Goal: Task Accomplishment & Management: Complete application form

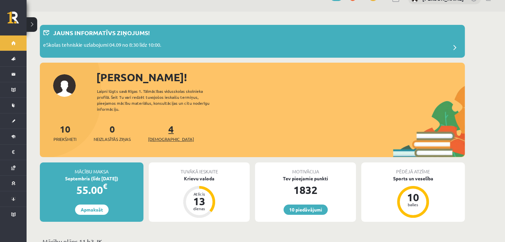
scroll to position [14, 0]
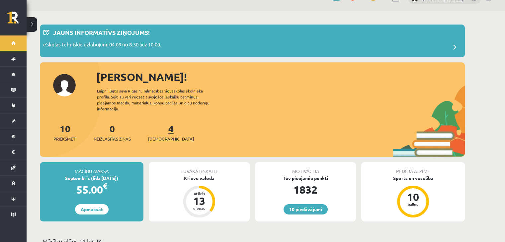
click at [161, 124] on link "4 Ieskaites" at bounding box center [171, 133] width 46 height 20
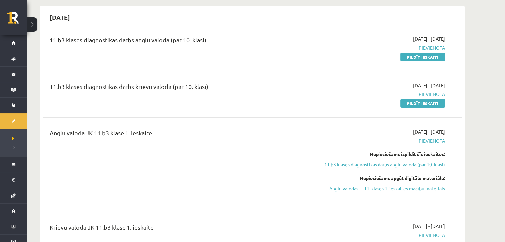
scroll to position [60, 0]
click at [404, 166] on link "11.b3 klases diagnostikas darbs angļu valodā (par 10. klasi)" at bounding box center [382, 164] width 125 height 7
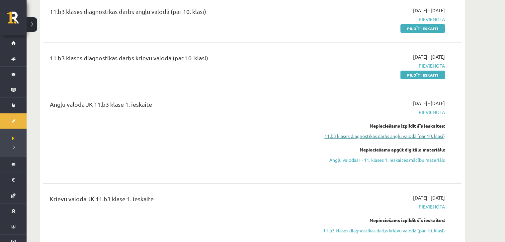
click at [402, 136] on link "11.b3 klases diagnostikas darbs angļu valodā (par 10. klasi)" at bounding box center [382, 136] width 125 height 7
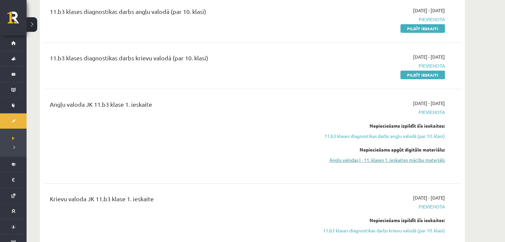
click at [388, 162] on link "Angļu valodas I - 11. klases 1. ieskaites mācību materiāls" at bounding box center [382, 160] width 125 height 7
click at [399, 134] on link "11.b3 klases diagnostikas darbs angļu valodā (par 10. klasi)" at bounding box center [382, 136] width 125 height 7
click at [400, 135] on link "11.b3 klases diagnostikas darbs angļu valodā (par 10. klasi)" at bounding box center [382, 136] width 125 height 7
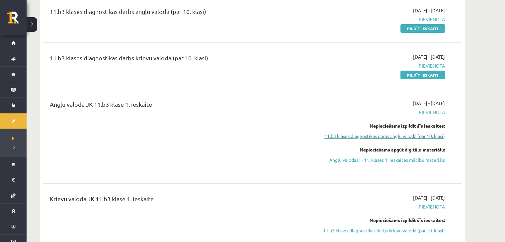
click at [400, 135] on link "11.b3 klases diagnostikas darbs angļu valodā (par 10. klasi)" at bounding box center [382, 136] width 125 height 7
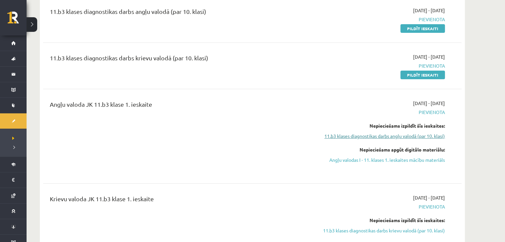
click at [400, 135] on link "11.b3 klases diagnostikas darbs angļu valodā (par 10. klasi)" at bounding box center [382, 136] width 125 height 7
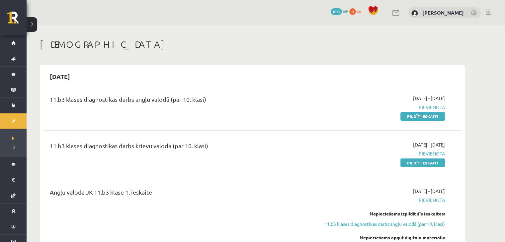
scroll to position [0, 0]
click at [489, 13] on link at bounding box center [488, 12] width 5 height 5
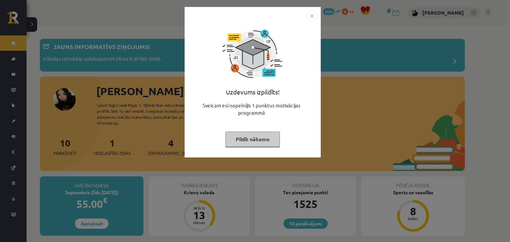
click at [251, 137] on button "Pildīt nākamo" at bounding box center [252, 139] width 54 height 15
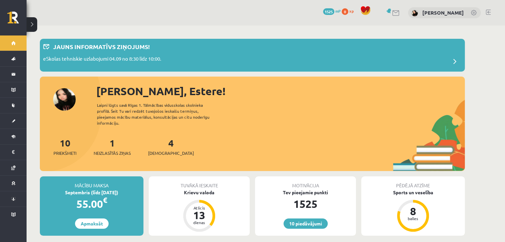
click at [489, 10] on link at bounding box center [488, 12] width 5 height 5
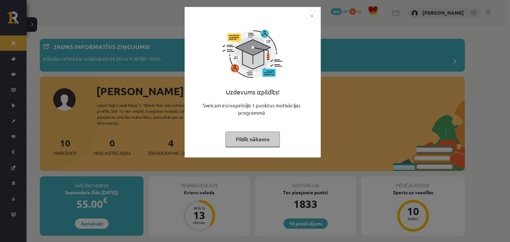
click at [316, 14] on img "Close" at bounding box center [312, 16] width 10 height 10
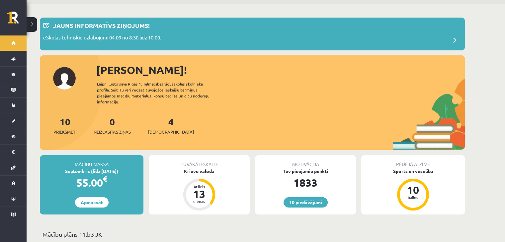
scroll to position [22, 0]
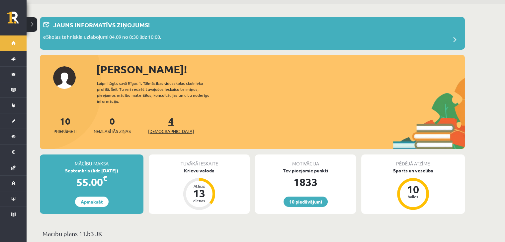
click at [161, 117] on link "4 Ieskaites" at bounding box center [171, 125] width 46 height 20
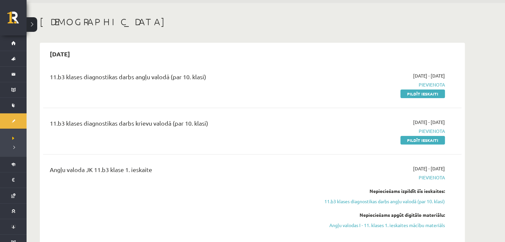
scroll to position [24, 0]
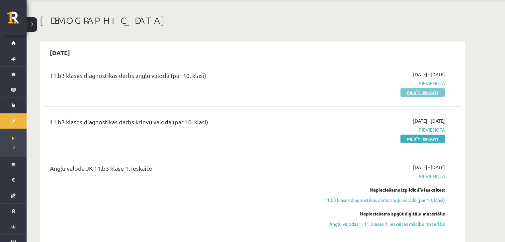
click at [428, 94] on link "Pildīt ieskaiti" at bounding box center [422, 92] width 44 height 9
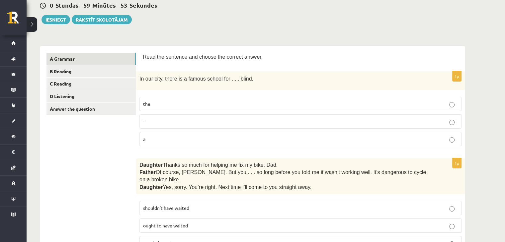
scroll to position [68, 0]
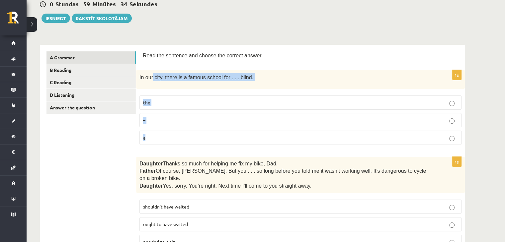
drag, startPoint x: 174, startPoint y: 87, endPoint x: 246, endPoint y: 133, distance: 86.5
click at [246, 133] on div "1p In our city, there is a famous school for ..... blind. the – a" at bounding box center [300, 110] width 329 height 80
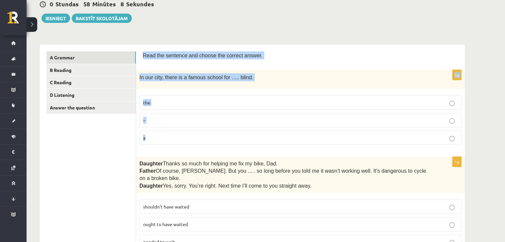
drag, startPoint x: 142, startPoint y: 53, endPoint x: 206, endPoint y: 144, distance: 111.1
copy form "Read the sentence and choose the correct answer. 1p In our city, there is a fam…"
click at [198, 99] on p "the" at bounding box center [300, 102] width 315 height 7
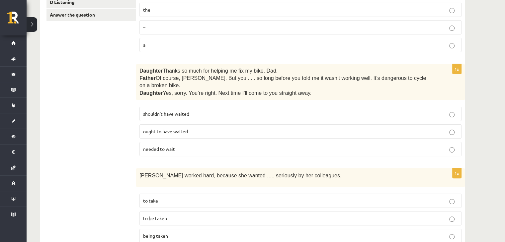
scroll to position [165, 0]
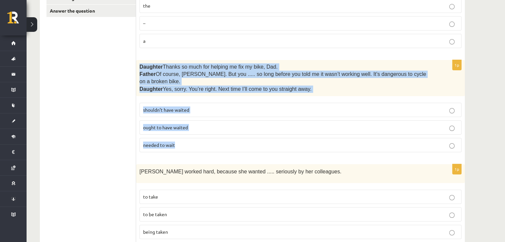
drag, startPoint x: 138, startPoint y: 65, endPoint x: 216, endPoint y: 129, distance: 101.2
click at [216, 129] on div "1p Daughter  Thanks so much for helping me fix my bike, Dad. Father  Of course,…" at bounding box center [300, 109] width 329 height 98
copy div "Daughter  Thanks so much for helping me fix my bike, Dad. Father  Of course, Be…"
click at [176, 103] on label "shouldn’t have waited" at bounding box center [300, 110] width 322 height 14
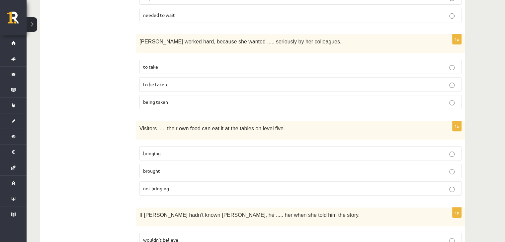
scroll to position [300, 0]
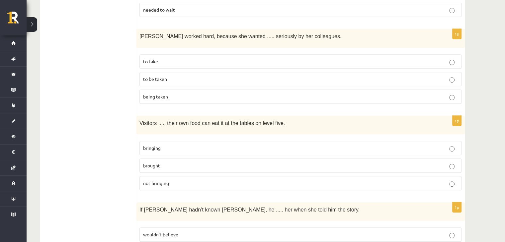
drag, startPoint x: 132, startPoint y: 27, endPoint x: 194, endPoint y: 92, distance: 89.9
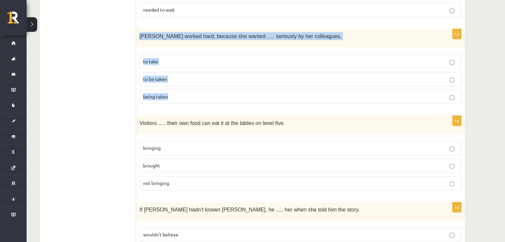
drag, startPoint x: 139, startPoint y: 27, endPoint x: 207, endPoint y: 91, distance: 93.2
click at [207, 91] on div "1p Emma worked hard, because she wanted ..... seriously by her colleagues. to t…" at bounding box center [300, 69] width 329 height 80
copy div "Emma worked hard, because she wanted ..... seriously by her colleagues. to take…"
click at [179, 76] on p "to be taken" at bounding box center [300, 79] width 315 height 7
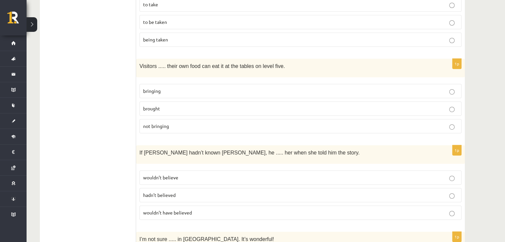
scroll to position [373, 0]
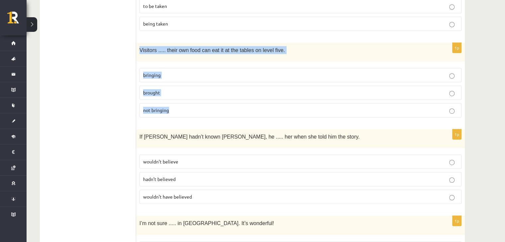
drag, startPoint x: 140, startPoint y: 38, endPoint x: 214, endPoint y: 100, distance: 97.1
click at [214, 100] on div "1p Visitors ..... their own food can eat it at the tables on level five. bringi…" at bounding box center [300, 83] width 329 height 80
copy div "Visitors ..... their own food can eat it at the tables on level five. bringing …"
click at [206, 69] on label "bringing" at bounding box center [300, 75] width 322 height 14
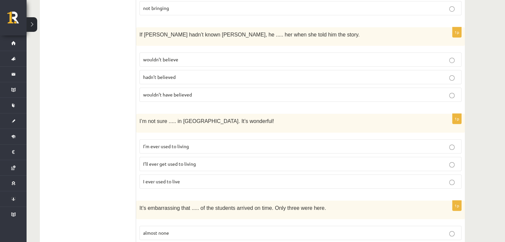
scroll to position [481, 0]
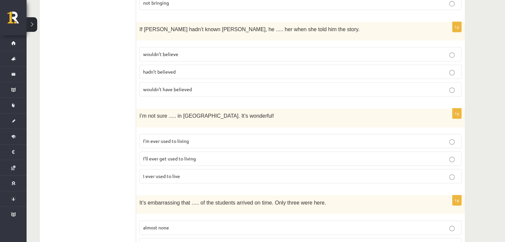
click at [167, 26] on div "If Tom hadn’t known Mariam, he ..... her when she told him the story." at bounding box center [300, 31] width 329 height 19
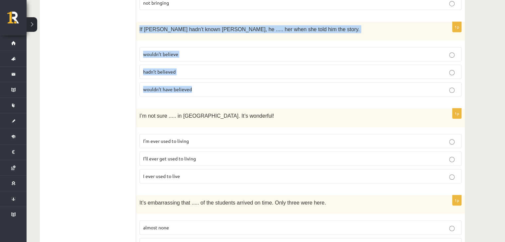
drag, startPoint x: 138, startPoint y: 15, endPoint x: 229, endPoint y: 74, distance: 108.5
click at [229, 74] on div "1p If Tom hadn’t known Mariam, he ..... her when she told him the story. wouldn…" at bounding box center [300, 62] width 329 height 80
copy div "If Tom hadn’t known Mariam, he ..... her when she told him the story. wouldn’t …"
click at [181, 86] on p "wouldn’t have believed" at bounding box center [300, 89] width 315 height 7
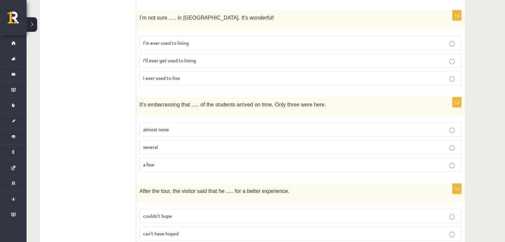
scroll to position [563, 0]
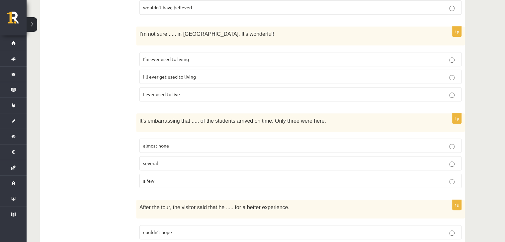
drag, startPoint x: 134, startPoint y: 18, endPoint x: 220, endPoint y: 75, distance: 103.4
copy div "Read the sentence and choose the correct answer. 1p In our city, there is a fam…"
click at [171, 70] on label "I’ll ever get used to living" at bounding box center [300, 77] width 322 height 14
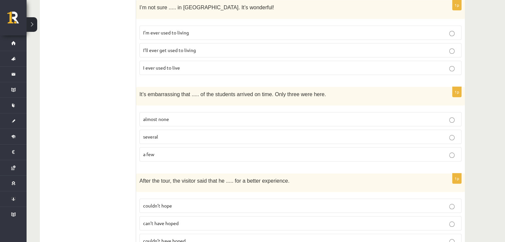
scroll to position [629, 0]
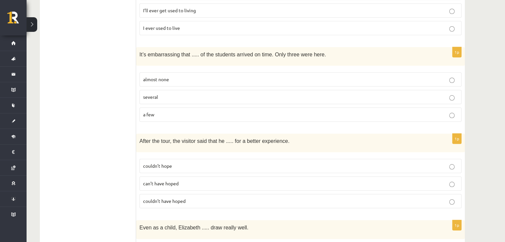
drag, startPoint x: 135, startPoint y: 36, endPoint x: 170, endPoint y: 40, distance: 34.8
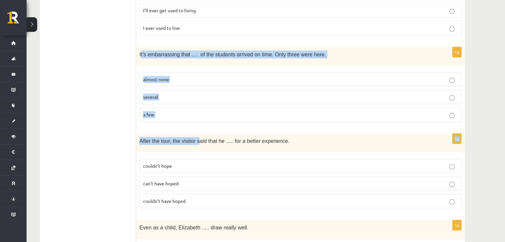
drag, startPoint x: 141, startPoint y: 40, endPoint x: 195, endPoint y: 113, distance: 91.0
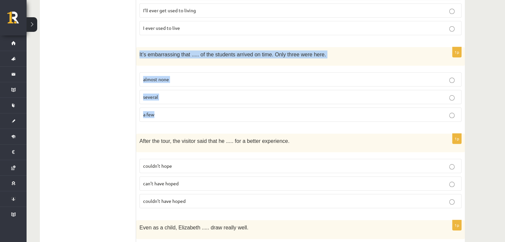
drag, startPoint x: 139, startPoint y: 41, endPoint x: 185, endPoint y: 104, distance: 77.8
click at [185, 104] on div "1p It’s embarrassing that ..... of the students arrived on time. Only three wer…" at bounding box center [300, 87] width 329 height 80
copy div "It’s embarrassing that ..... of the students arrived on time. Only three were h…"
click at [189, 76] on p "almost none" at bounding box center [300, 79] width 315 height 7
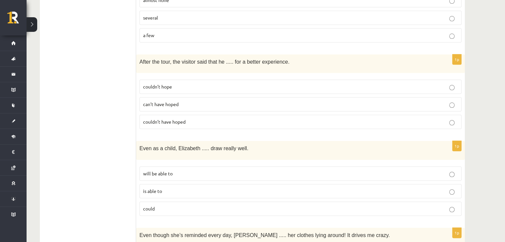
scroll to position [709, 0]
drag, startPoint x: 139, startPoint y: 47, endPoint x: 133, endPoint y: 45, distance: 6.8
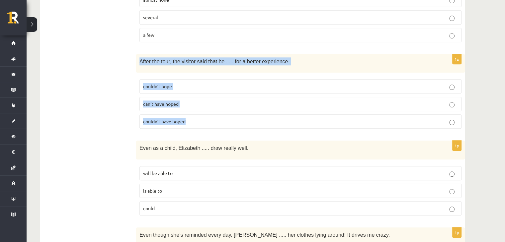
drag, startPoint x: 139, startPoint y: 46, endPoint x: 220, endPoint y: 109, distance: 102.7
click at [220, 109] on div "1p After the tour, the visitor said that he ..... for a better experience. coul…" at bounding box center [300, 94] width 329 height 80
copy div "After the tour, the visitor said that he ..... for a better experience. couldn’…"
click at [216, 118] on p "couldn’t have hoped" at bounding box center [300, 121] width 315 height 7
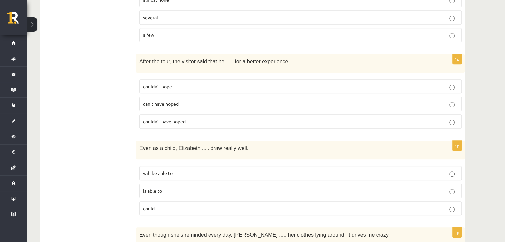
click at [216, 118] on p "couldn’t have hoped" at bounding box center [300, 121] width 315 height 7
click at [217, 118] on p "couldn’t have hoped" at bounding box center [300, 121] width 315 height 7
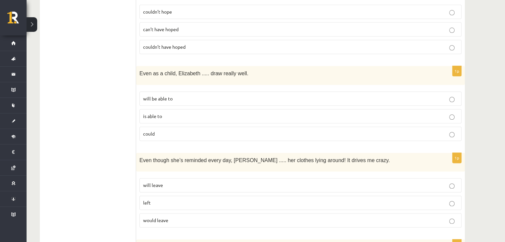
scroll to position [787, 0]
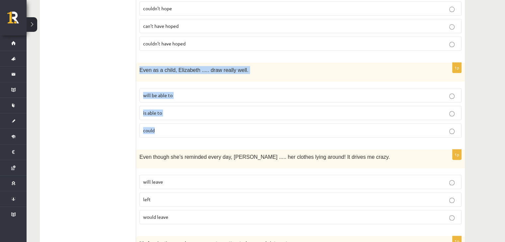
drag, startPoint x: 140, startPoint y: 52, endPoint x: 218, endPoint y: 125, distance: 106.1
click at [218, 125] on div "1p Even as a child, Elizabeth ..... draw really well. will be able to is able t…" at bounding box center [300, 103] width 329 height 80
copy div "Even as a child, Elizabeth ..... draw really well. will be able to is able to c…"
click at [192, 127] on p "could" at bounding box center [300, 130] width 315 height 7
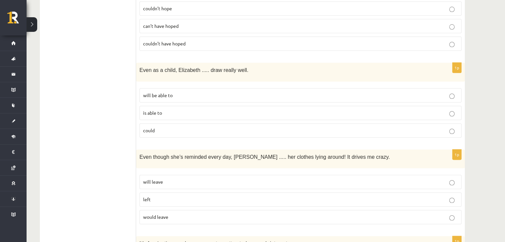
click at [192, 127] on p "could" at bounding box center [300, 130] width 315 height 7
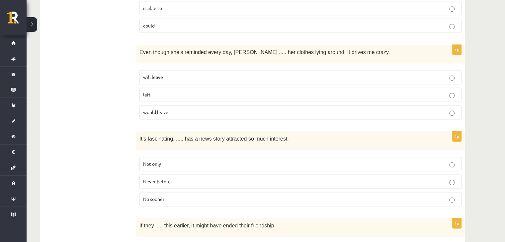
scroll to position [894, 0]
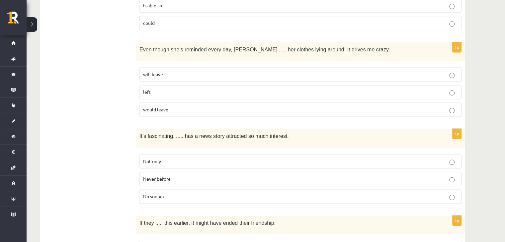
drag, startPoint x: 172, startPoint y: 57, endPoint x: 206, endPoint y: 85, distance: 44.6
click at [206, 85] on div "**********" at bounding box center [252, 114] width 425 height 1792
click at [137, 74] on div "1p Even though she’s reminded every day, Cathy ..... her clothes lying around! …" at bounding box center [300, 82] width 329 height 80
click at [138, 42] on div "Even though she’s reminded every day, Cathy ..... her clothes lying around! It …" at bounding box center [300, 51] width 329 height 19
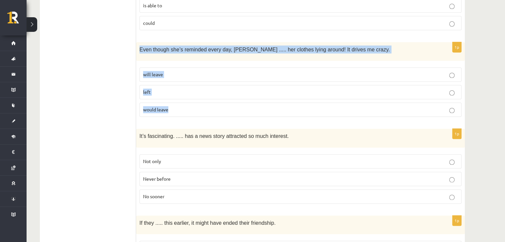
drag, startPoint x: 139, startPoint y: 32, endPoint x: 209, endPoint y: 97, distance: 94.9
click at [209, 97] on div "1p Even though she’s reminded every day, Cathy ..... her clothes lying around! …" at bounding box center [300, 82] width 329 height 80
copy div "Even though she’s reminded every day, Cathy ..... her clothes lying around! It …"
click at [171, 71] on p "will leave" at bounding box center [300, 74] width 315 height 7
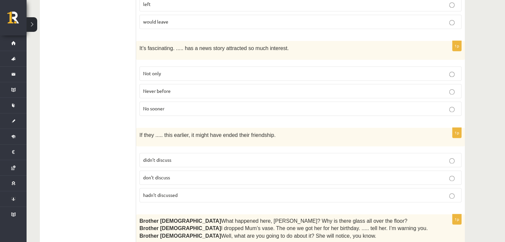
scroll to position [991, 0]
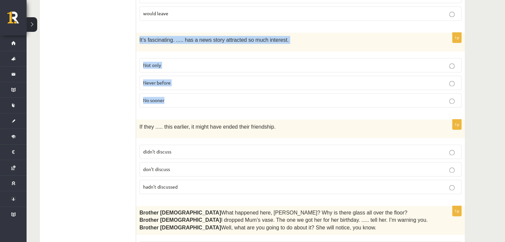
drag, startPoint x: 139, startPoint y: 21, endPoint x: 216, endPoint y: 79, distance: 96.5
click at [216, 79] on div "1p It’s fascinating. ..... has a news story attracted so much interest. Not onl…" at bounding box center [300, 73] width 329 height 80
click at [171, 79] on p "Never before" at bounding box center [300, 82] width 315 height 7
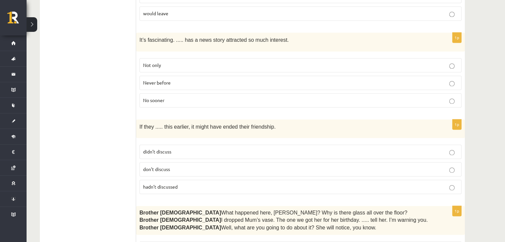
scroll to position [1066, 0]
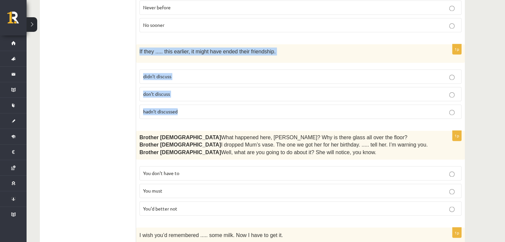
drag, startPoint x: 137, startPoint y: 32, endPoint x: 207, endPoint y: 98, distance: 95.8
click at [207, 98] on div "1p If they ..... this earlier, it might have ended their friendship. didn’t dis…" at bounding box center [300, 84] width 329 height 80
click at [182, 108] on p "hadn’t discussed" at bounding box center [300, 111] width 315 height 7
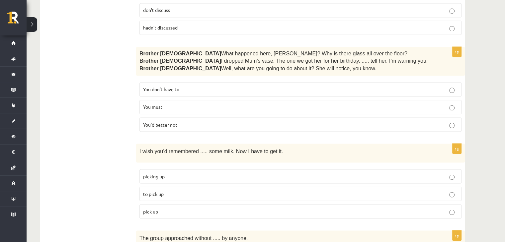
scroll to position [1151, 0]
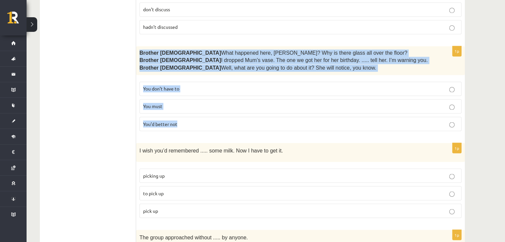
drag, startPoint x: 137, startPoint y: 30, endPoint x: 213, endPoint y: 105, distance: 107.3
click at [213, 105] on div "1p Brother 1  What happened here, Zak? Why is there glass all over the floor? B…" at bounding box center [300, 91] width 329 height 90
click at [185, 120] on p "You’d better not" at bounding box center [300, 123] width 315 height 7
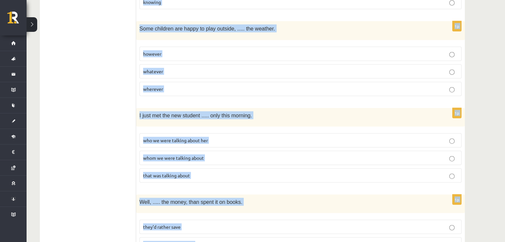
scroll to position [1649, 0]
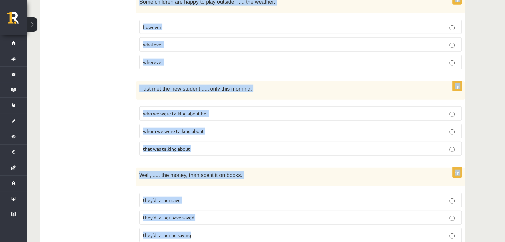
drag, startPoint x: 137, startPoint y: 74, endPoint x: 270, endPoint y: 258, distance: 226.6
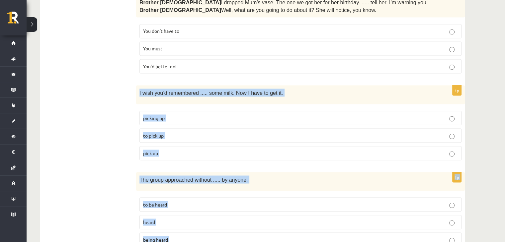
scroll to position [1214, 0]
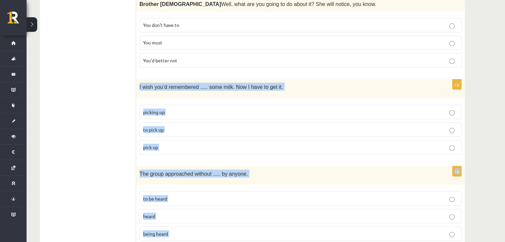
click at [180, 126] on p "to pick up" at bounding box center [300, 129] width 315 height 7
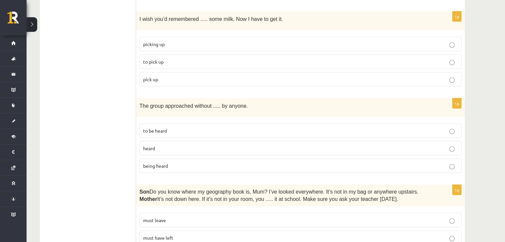
scroll to position [1282, 0]
click at [188, 127] on p "to be heard" at bounding box center [300, 130] width 315 height 7
click at [183, 162] on p "being heard" at bounding box center [300, 165] width 315 height 7
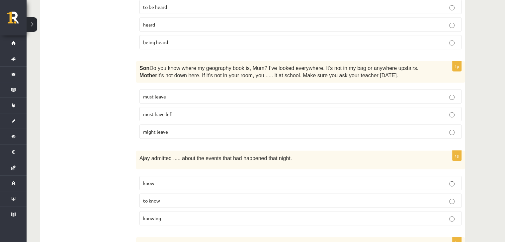
scroll to position [1408, 0]
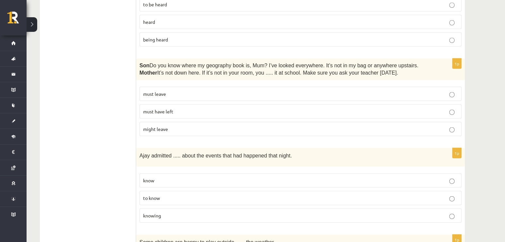
click at [182, 108] on p "must have left" at bounding box center [300, 111] width 315 height 7
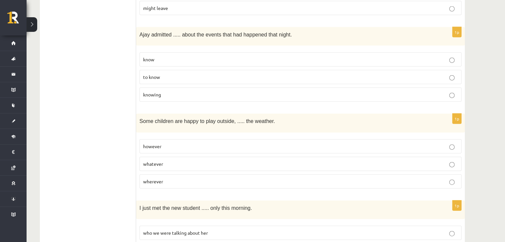
scroll to position [1533, 0]
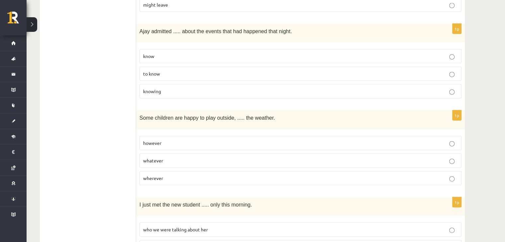
click at [175, 88] on p "knowing" at bounding box center [300, 91] width 315 height 7
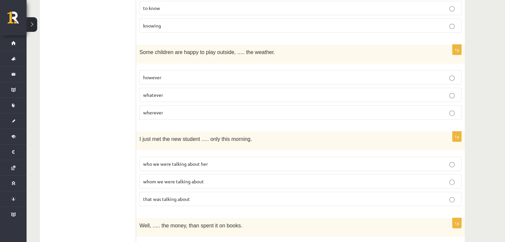
scroll to position [1599, 0]
click at [180, 91] on p "whatever" at bounding box center [300, 94] width 315 height 7
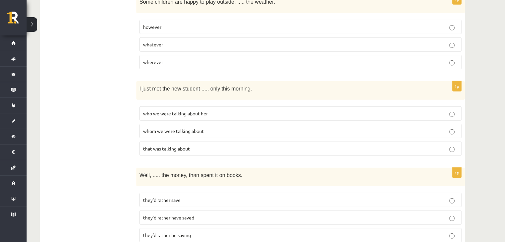
click at [173, 128] on span "whom we were talking about" at bounding box center [173, 131] width 61 height 6
click at [196, 214] on p "they’d rather have saved" at bounding box center [300, 217] width 315 height 7
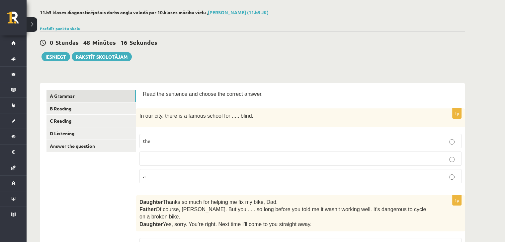
scroll to position [0, 0]
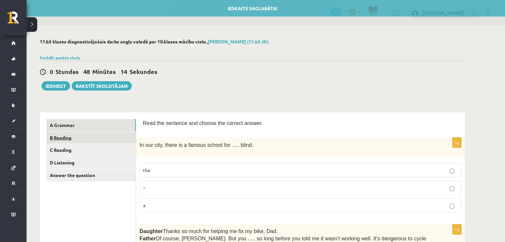
click at [79, 140] on link "B Reading" at bounding box center [90, 138] width 89 height 12
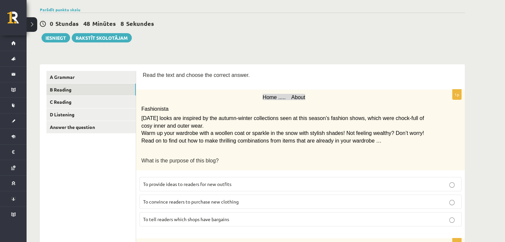
scroll to position [73, 0]
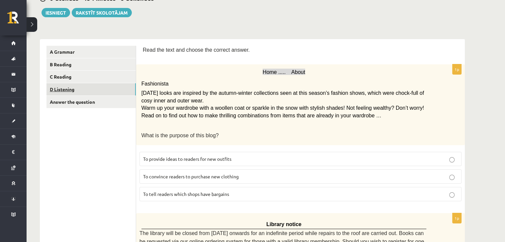
click at [84, 93] on link "D Listening" at bounding box center [90, 89] width 89 height 12
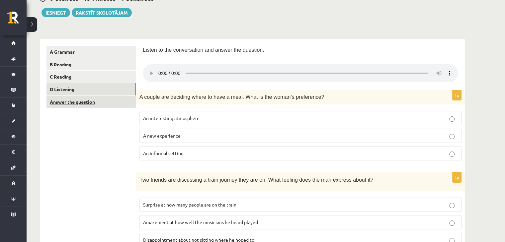
click at [87, 104] on link "Answer the question" at bounding box center [90, 102] width 89 height 12
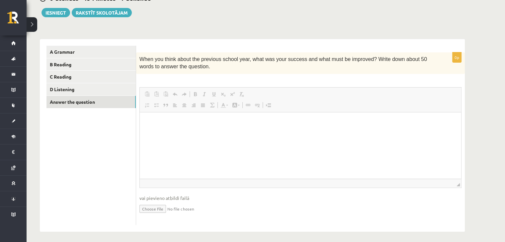
scroll to position [0, 0]
click at [279, 63] on p "When you think about the previous school year, what was your success and what m…" at bounding box center [283, 63] width 289 height 15
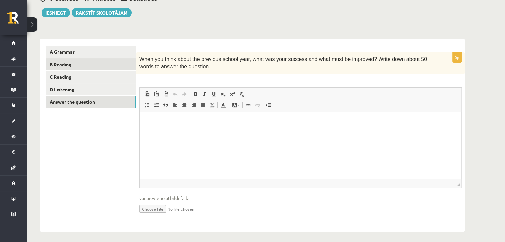
click at [103, 66] on link "B Reading" at bounding box center [90, 64] width 89 height 12
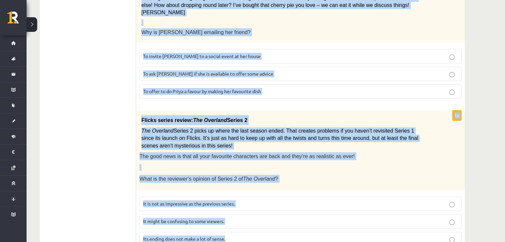
scroll to position [766, 0]
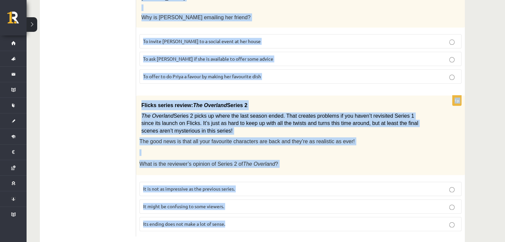
drag, startPoint x: 142, startPoint y: 47, endPoint x: 259, endPoint y: 250, distance: 234.0
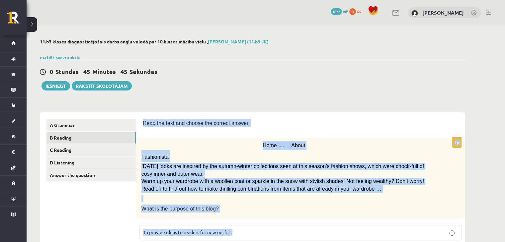
scroll to position [40, 0]
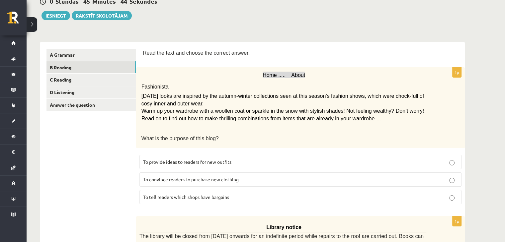
scroll to position [70, 0]
click at [181, 159] on span "To provide ideas to readers for new outfits" at bounding box center [187, 162] width 88 height 6
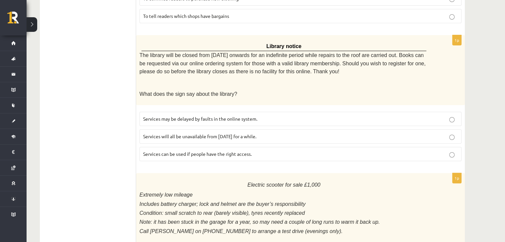
scroll to position [252, 0]
click at [182, 153] on label "Services can be used if people have the right access." at bounding box center [300, 154] width 322 height 14
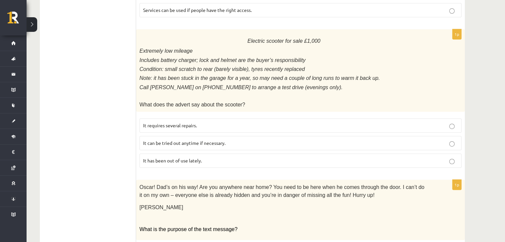
scroll to position [403, 0]
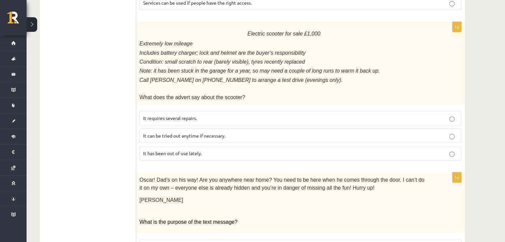
click at [175, 150] on span "It has been out of use lately." at bounding box center [172, 153] width 59 height 6
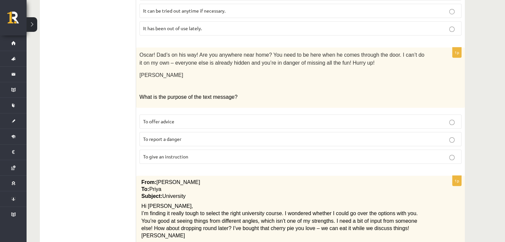
scroll to position [531, 0]
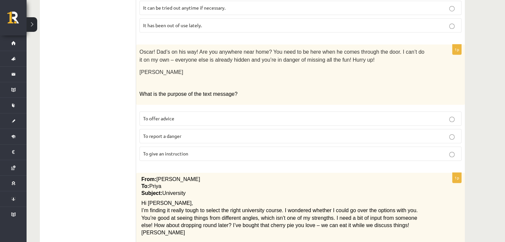
click at [183, 151] on span "To give an instruction" at bounding box center [165, 154] width 45 height 6
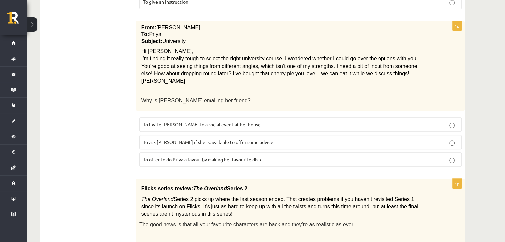
scroll to position [682, 0]
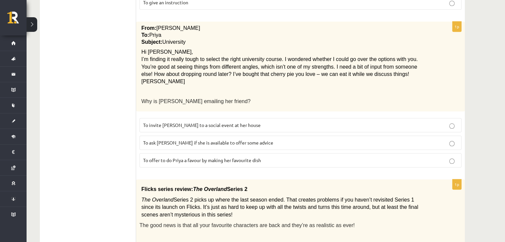
click at [236, 136] on label "To ask Priya if she is available to offer some advice" at bounding box center [300, 143] width 322 height 14
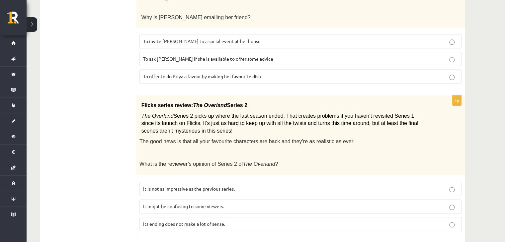
click at [183, 200] on label "It might be confusing to some viewers." at bounding box center [300, 207] width 322 height 14
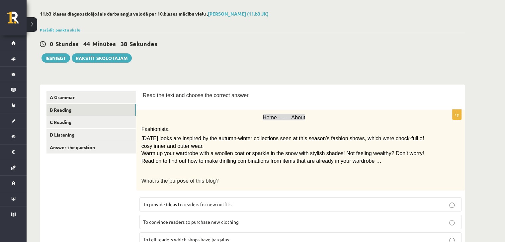
scroll to position [0, 0]
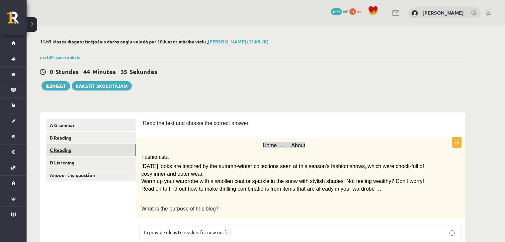
click at [78, 152] on link "C Reading" at bounding box center [90, 150] width 89 height 12
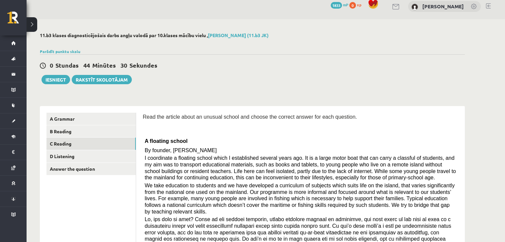
scroll to position [6, 0]
click at [360, 38] on div "11.b3 klases diagnosticējošais darbs angļu valodā par 10.klases mācību vielu , …" at bounding box center [252, 37] width 425 height 8
click at [213, 51] on div "Parādīt punktu skalu Atzīme No Līdz 1 0 7 2 8 11 3 12 15 4 16 18 5 19 22 6 23 2…" at bounding box center [252, 52] width 425 height 6
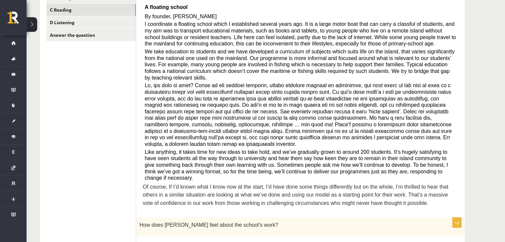
scroll to position [140, 0]
drag, startPoint x: 143, startPoint y: 7, endPoint x: 184, endPoint y: 8, distance: 40.2
click at [184, 8] on div "Read the article about an unusual school and choose the correct answer for each…" at bounding box center [300, 95] width 315 height 232
click at [222, 6] on p "A floating school" at bounding box center [301, 7] width 312 height 11
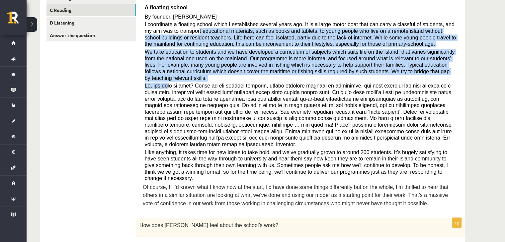
drag, startPoint x: 169, startPoint y: 30, endPoint x: 169, endPoint y: 73, distance: 43.8
click at [169, 73] on div "Read the article about an unusual school and choose the correct answer for each…" at bounding box center [300, 95] width 315 height 232
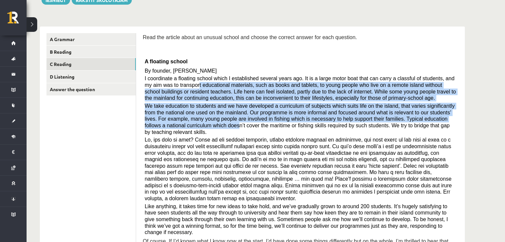
scroll to position [84, 0]
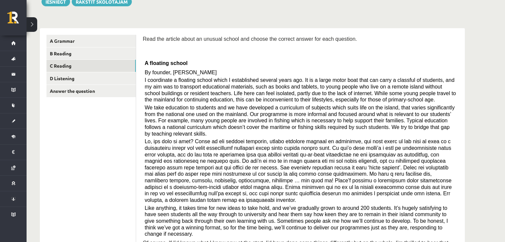
click at [206, 58] on p "A floating school" at bounding box center [301, 62] width 312 height 11
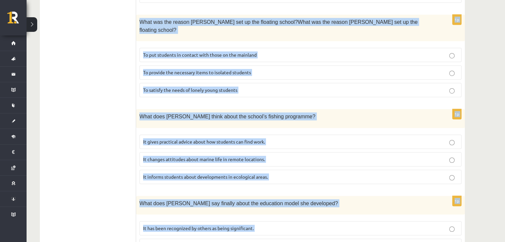
scroll to position [621, 0]
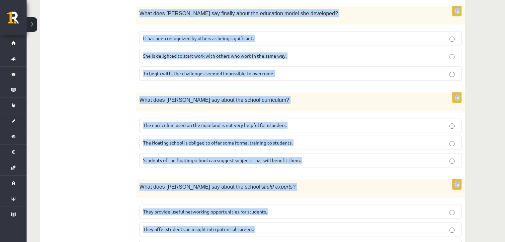
drag, startPoint x: 142, startPoint y: 38, endPoint x: 310, endPoint y: 255, distance: 274.5
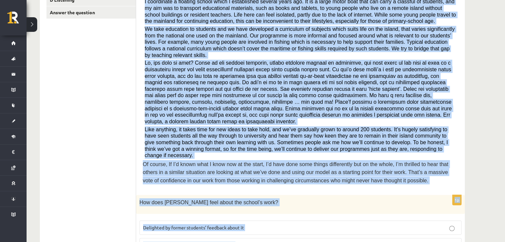
scroll to position [158, 0]
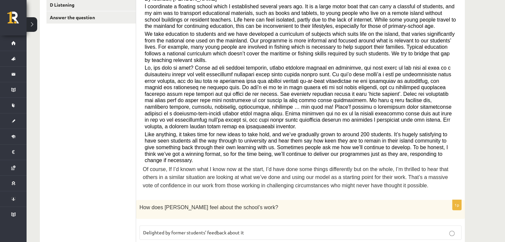
drag, startPoint x: 160, startPoint y: 67, endPoint x: 88, endPoint y: 144, distance: 106.2
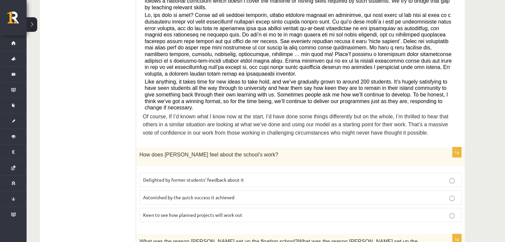
scroll to position [211, 0]
click at [210, 177] on span "Delighted by former students’ feedback about it" at bounding box center [193, 180] width 101 height 6
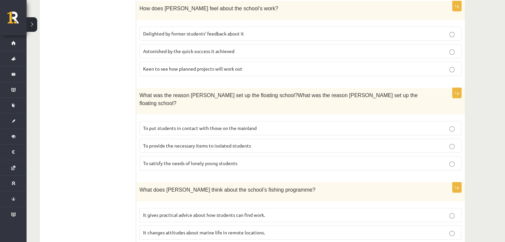
scroll to position [364, 0]
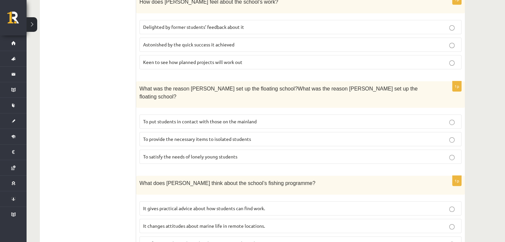
click at [161, 136] on span "To provide the necessary items to isolated students" at bounding box center [197, 139] width 108 height 6
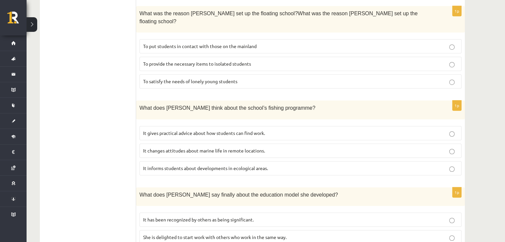
scroll to position [469, 0]
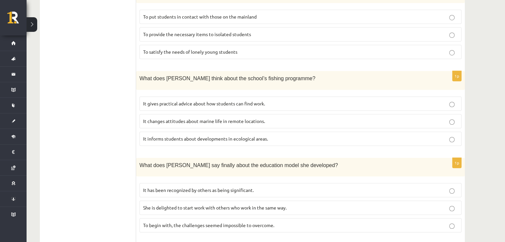
click at [243, 136] on span "It informs students about developments in ecological areas." at bounding box center [205, 139] width 125 height 6
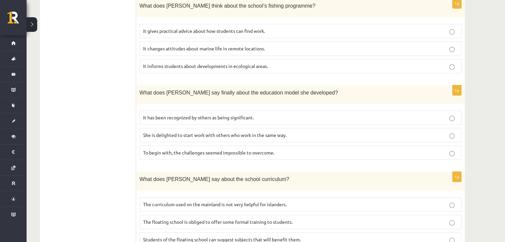
scroll to position [546, 0]
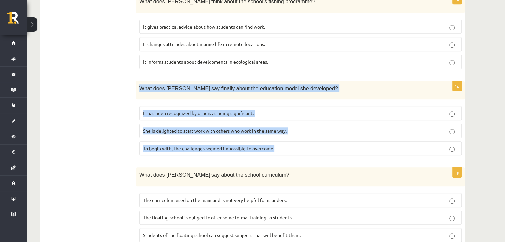
drag, startPoint x: 138, startPoint y: 53, endPoint x: 296, endPoint y: 113, distance: 168.6
click at [296, 113] on div "1p What does Anna say finally about the education model she developed? It has b…" at bounding box center [300, 121] width 329 height 80
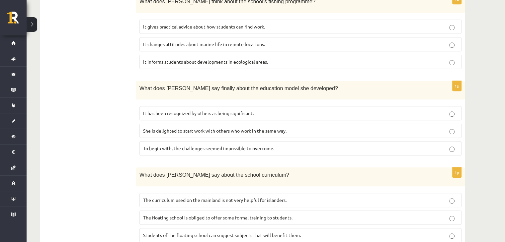
click at [231, 110] on span "It has been recognized by others as being significant." at bounding box center [198, 113] width 111 height 6
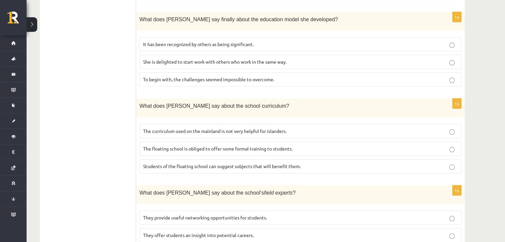
scroll to position [621, 0]
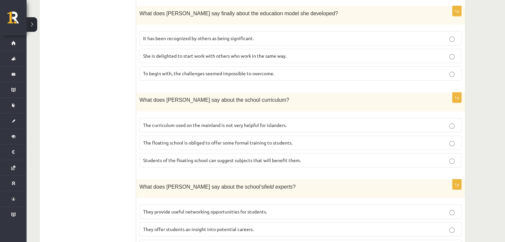
click at [213, 122] on span "The curriculum used on the mainland is not very helpful for islanders." at bounding box center [214, 125] width 143 height 6
click at [274, 226] on p "They offer students an insight into potential careers." at bounding box center [300, 229] width 315 height 7
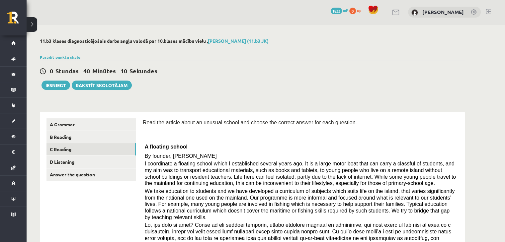
scroll to position [0, 0]
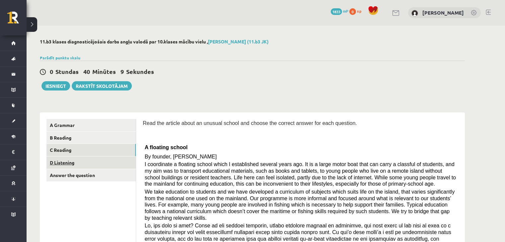
click at [126, 163] on link "D Listening" at bounding box center [90, 163] width 89 height 12
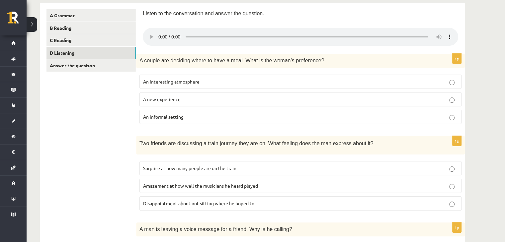
scroll to position [107, 0]
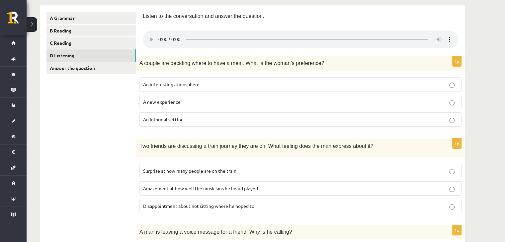
click at [179, 101] on span "A new experience" at bounding box center [162, 102] width 38 height 6
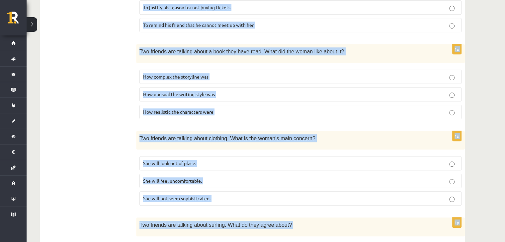
scroll to position [441, 0]
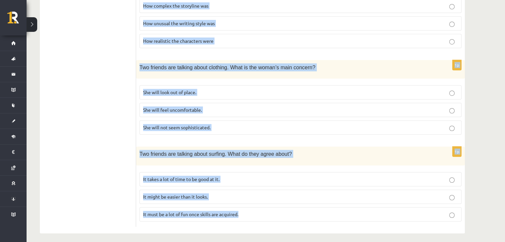
drag, startPoint x: 142, startPoint y: 76, endPoint x: 283, endPoint y: 258, distance: 229.9
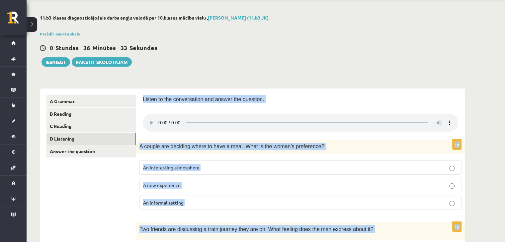
scroll to position [24, 0]
drag, startPoint x: 150, startPoint y: 130, endPoint x: 206, endPoint y: 153, distance: 60.7
click at [206, 153] on div "A couple are deciding where to have a meal. What is the woman’s preference?" at bounding box center [300, 147] width 329 height 14
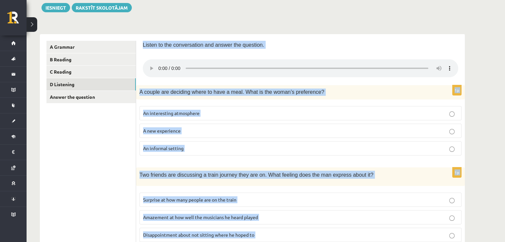
scroll to position [104, 0]
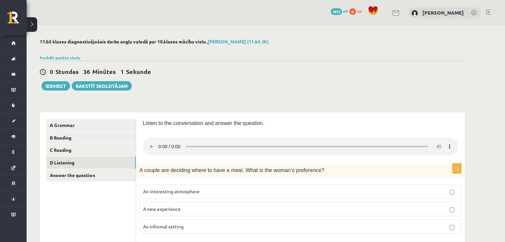
scroll to position [112, 0]
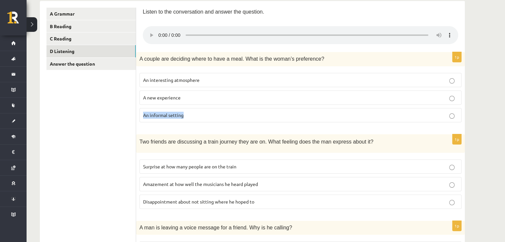
drag, startPoint x: 141, startPoint y: 112, endPoint x: 183, endPoint y: 113, distance: 41.5
click at [183, 113] on label "An informal setting" at bounding box center [300, 115] width 322 height 14
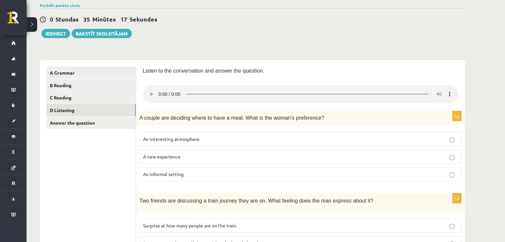
scroll to position [53, 0]
click at [183, 174] on span "An informal setting" at bounding box center [163, 174] width 40 height 6
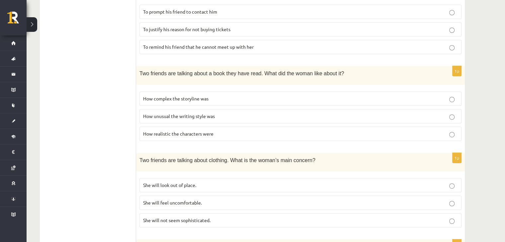
scroll to position [349, 0]
click at [176, 116] on p "How unusual the writing style was" at bounding box center [300, 116] width 315 height 7
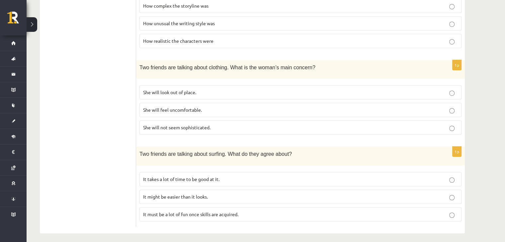
scroll to position [441, 0]
click at [224, 107] on p "She will feel uncomfortable." at bounding box center [300, 110] width 315 height 7
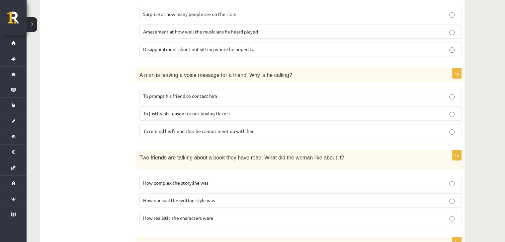
scroll to position [266, 0]
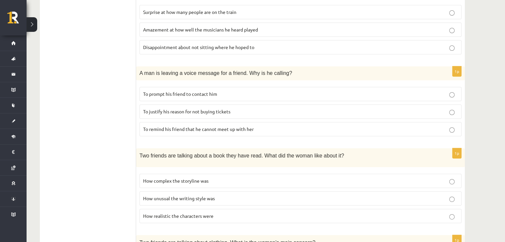
click at [176, 93] on span "To prompt his friend to contact him" at bounding box center [180, 94] width 74 height 6
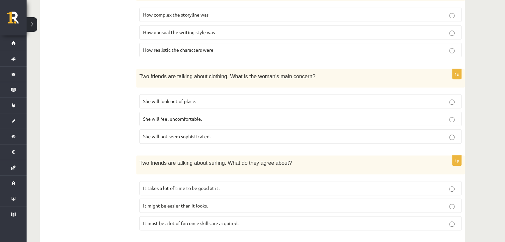
scroll to position [433, 0]
click at [195, 139] on label "She will not seem sophisticated." at bounding box center [300, 136] width 322 height 14
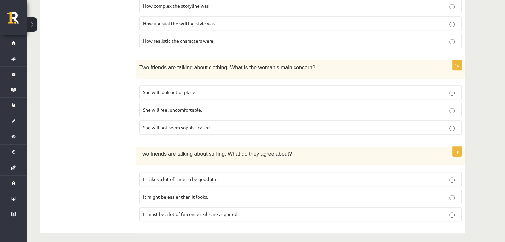
click at [267, 176] on p "It takes a lot of time to be good at it." at bounding box center [300, 179] width 315 height 7
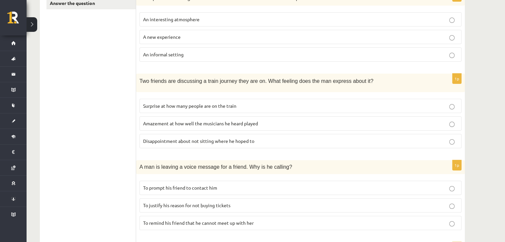
scroll to position [173, 0]
click at [248, 138] on span "Disappointment about not sitting where he hoped to" at bounding box center [198, 141] width 111 height 6
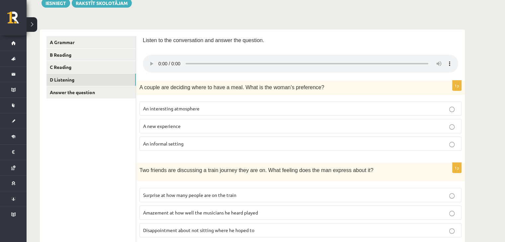
scroll to position [0, 0]
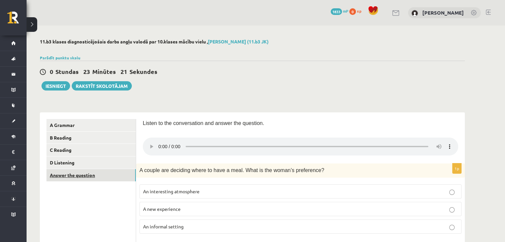
click at [115, 173] on link "Answer the question" at bounding box center [90, 175] width 89 height 12
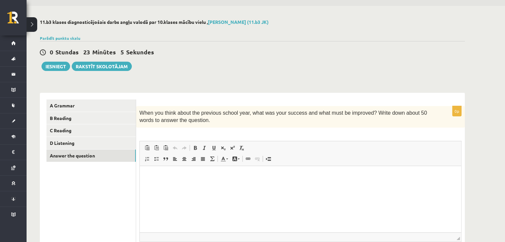
scroll to position [21, 0]
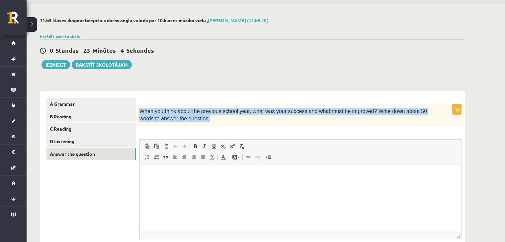
drag, startPoint x: 138, startPoint y: 113, endPoint x: 195, endPoint y: 116, distance: 56.8
click at [195, 116] on div "When you think about the previous school year, what was your success and what m…" at bounding box center [300, 116] width 329 height 22
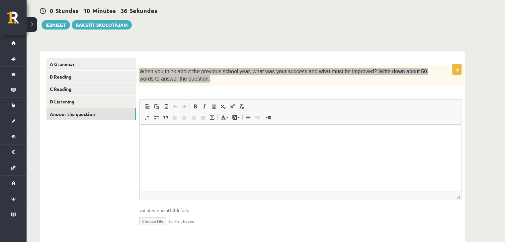
click at [176, 145] on html at bounding box center [300, 134] width 321 height 20
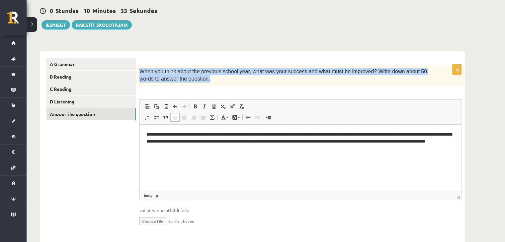
click at [224, 84] on div "When you think about the previous school year, what was your success and what m…" at bounding box center [300, 76] width 329 height 22
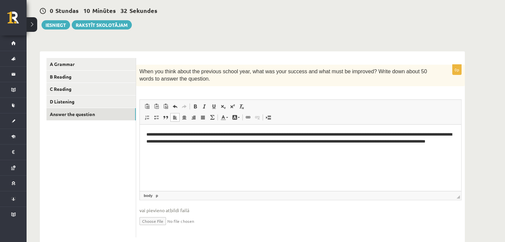
scroll to position [76, 0]
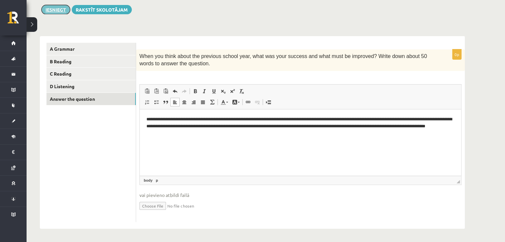
click at [54, 8] on button "Iesniegt" at bounding box center [55, 9] width 29 height 9
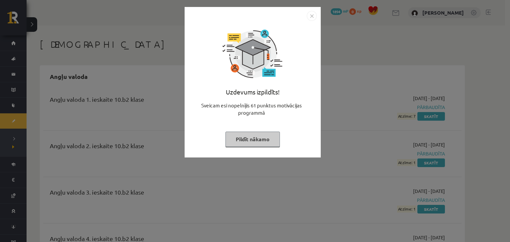
click at [256, 142] on button "Pildīt nākamo" at bounding box center [252, 139] width 54 height 15
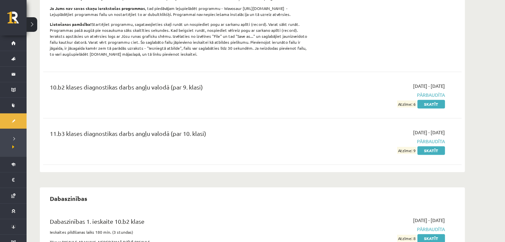
scroll to position [262, 0]
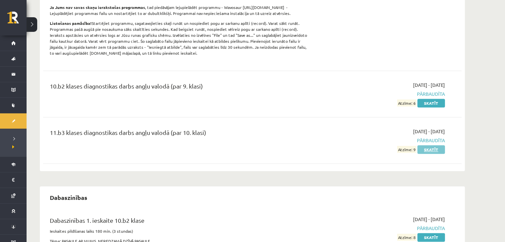
click at [431, 146] on link "Skatīt" at bounding box center [431, 149] width 28 height 9
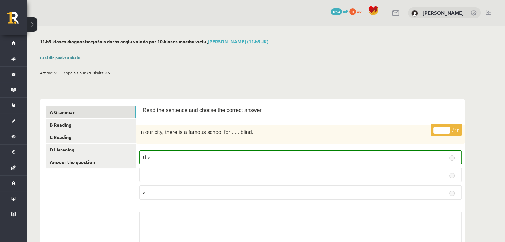
click at [60, 59] on link "Parādīt punktu skalu" at bounding box center [60, 57] width 40 height 5
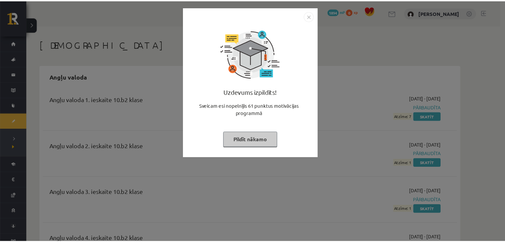
scroll to position [262, 0]
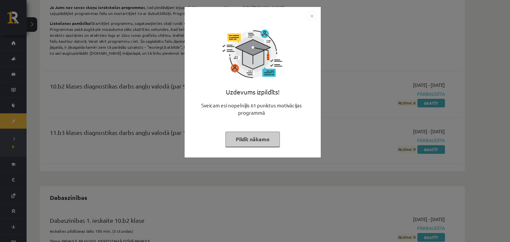
click at [310, 19] on img "Close" at bounding box center [312, 16] width 10 height 10
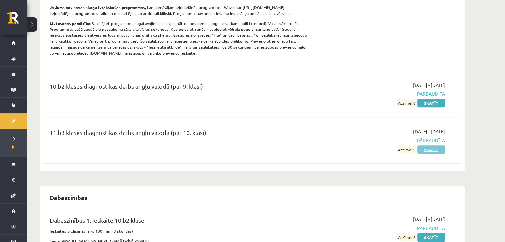
click at [430, 150] on link "Skatīt" at bounding box center [431, 149] width 28 height 9
click at [429, 150] on link "Skatīt" at bounding box center [431, 149] width 28 height 9
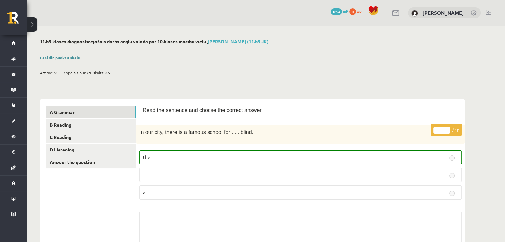
click at [74, 57] on link "Parādīt punktu skalu" at bounding box center [60, 57] width 40 height 5
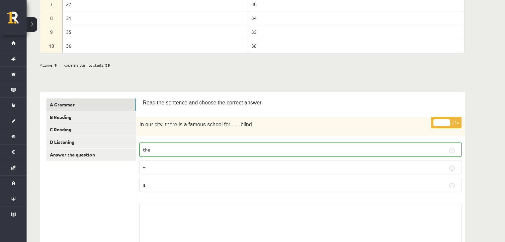
scroll to position [263, 0]
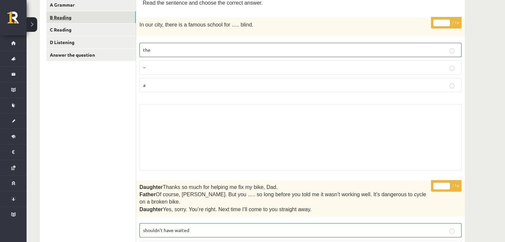
click at [90, 18] on link "B Reading" at bounding box center [90, 17] width 89 height 12
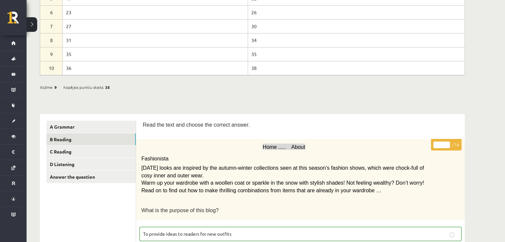
scroll to position [139, 0]
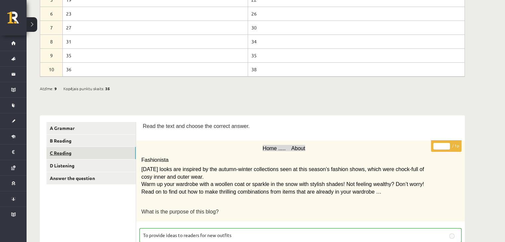
click at [90, 157] on link "C Reading" at bounding box center [90, 153] width 89 height 12
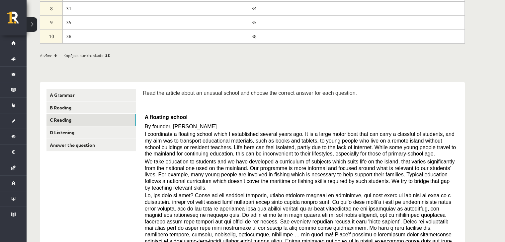
scroll to position [190, 0]
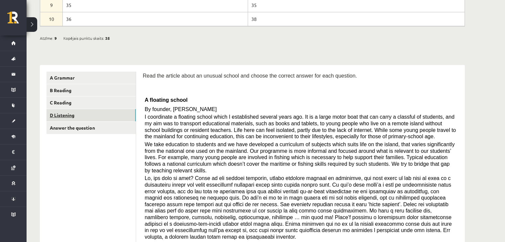
click at [107, 116] on link "D Listening" at bounding box center [90, 115] width 89 height 12
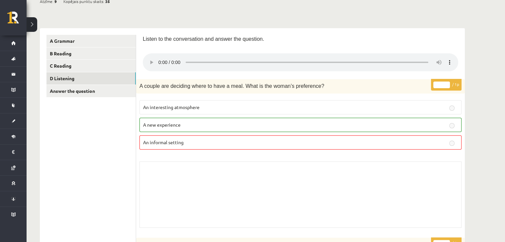
scroll to position [232, 0]
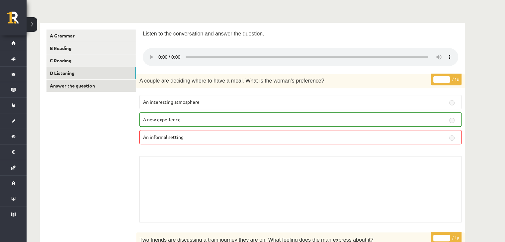
click at [87, 80] on link "Answer the question" at bounding box center [90, 86] width 89 height 12
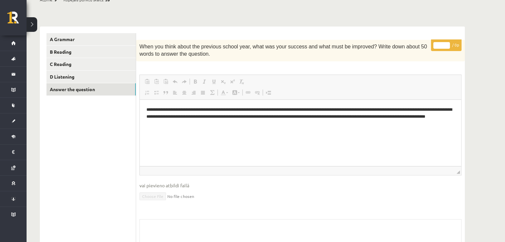
scroll to position [0, 0]
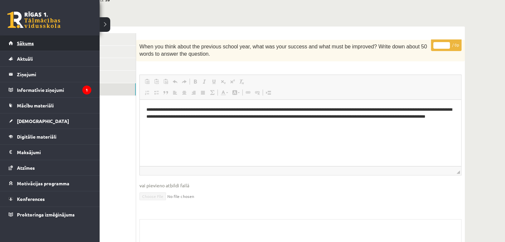
click at [9, 45] on link "Sākums" at bounding box center [50, 43] width 83 height 15
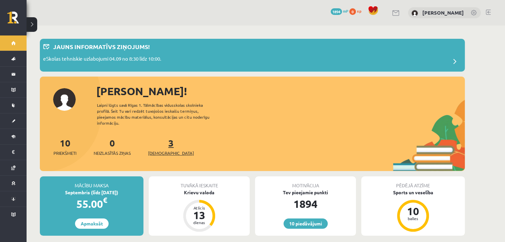
click at [161, 140] on link "3 Ieskaites" at bounding box center [171, 147] width 46 height 20
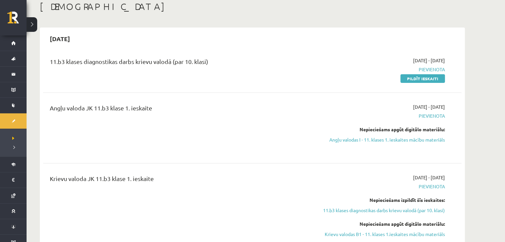
scroll to position [41, 0]
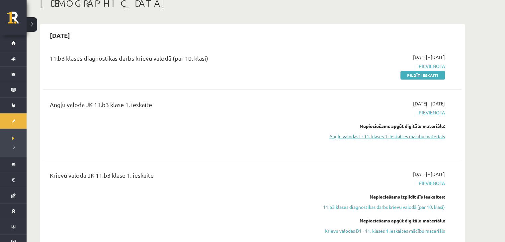
click at [378, 135] on link "Angļu valodas I - 11. klases 1. ieskaites mācību materiāls" at bounding box center [382, 136] width 125 height 7
click at [284, 32] on div "2025-09-15" at bounding box center [252, 36] width 418 height 16
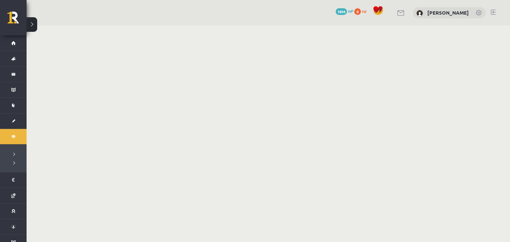
click at [284, 32] on body "0 Dāvanas 1894 mP 0 xp [PERSON_NAME] Sākums Aktuāli Kā mācīties eSKOLĀ Kontakti…" at bounding box center [255, 121] width 510 height 242
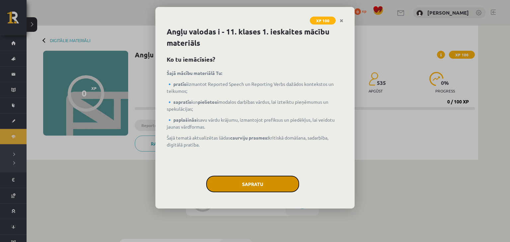
click at [275, 185] on button "Sapratu" at bounding box center [252, 184] width 93 height 17
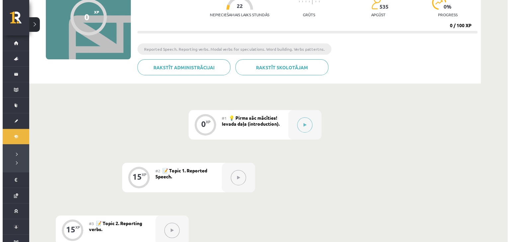
scroll to position [77, 0]
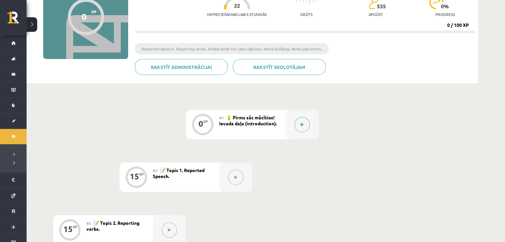
click at [304, 126] on button at bounding box center [301, 124] width 15 height 15
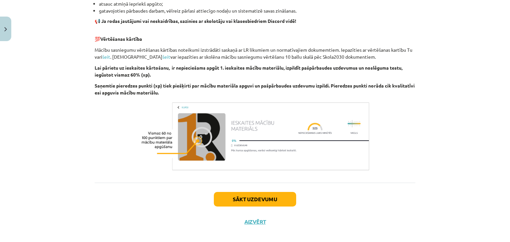
scroll to position [455, 0]
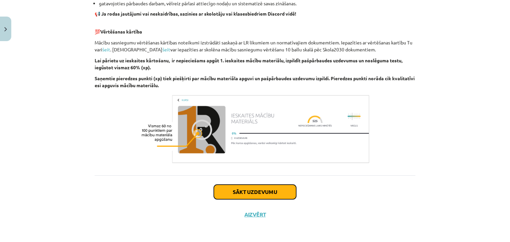
click at [276, 193] on button "Sākt uzdevumu" at bounding box center [255, 192] width 82 height 15
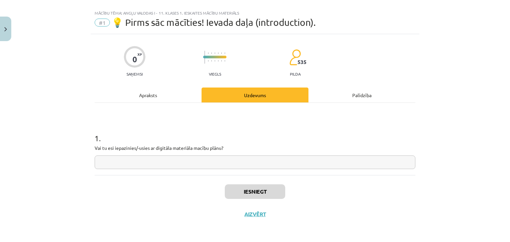
scroll to position [10, 0]
click at [217, 162] on input "text" at bounding box center [255, 163] width 321 height 14
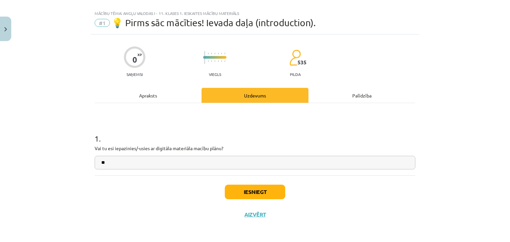
type input "**"
click at [230, 184] on div "Iesniegt Aizvērt" at bounding box center [255, 199] width 321 height 46
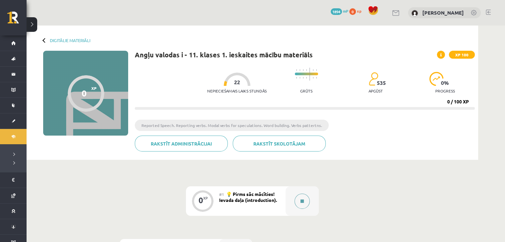
click at [297, 202] on button at bounding box center [301, 201] width 15 height 15
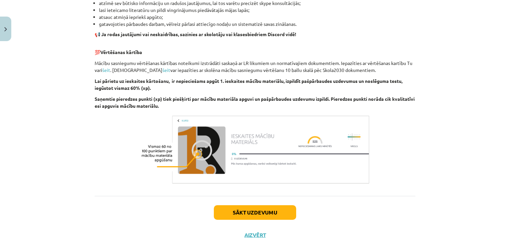
scroll to position [455, 0]
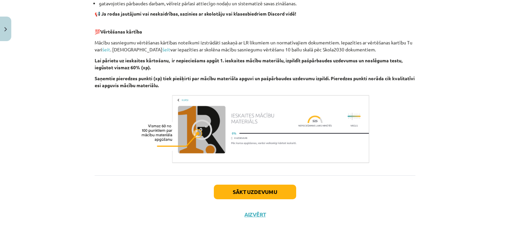
click at [266, 200] on div "Sākt uzdevumu Aizvērt" at bounding box center [255, 199] width 321 height 46
click at [263, 192] on button "Sākt uzdevumu" at bounding box center [255, 192] width 82 height 15
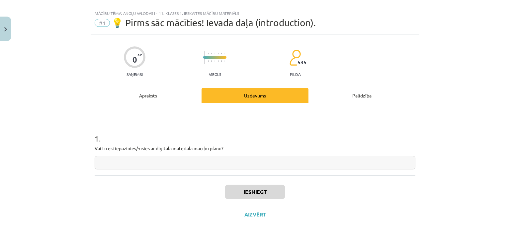
click at [242, 164] on input "text" at bounding box center [255, 163] width 321 height 14
type input "**"
click at [260, 192] on button "Iesniegt" at bounding box center [255, 192] width 60 height 15
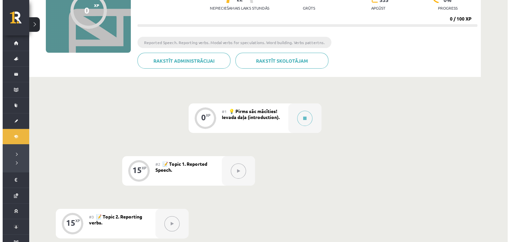
scroll to position [96, 0]
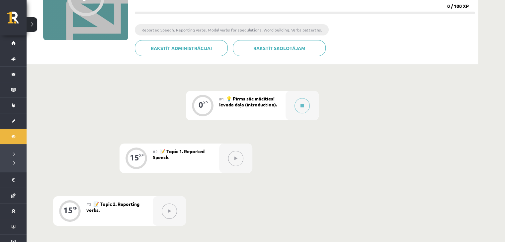
click at [238, 158] on button at bounding box center [235, 158] width 15 height 15
click at [301, 100] on button at bounding box center [301, 105] width 15 height 15
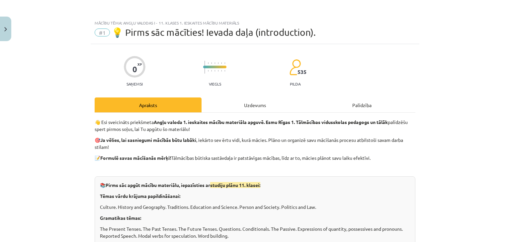
click at [263, 105] on div "Uzdevums" at bounding box center [254, 105] width 107 height 15
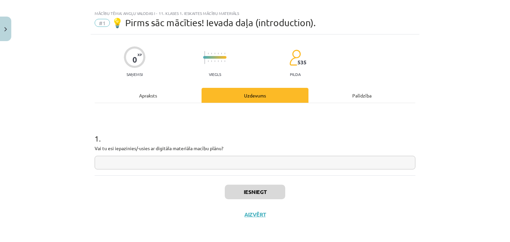
click at [218, 162] on input "text" at bounding box center [255, 163] width 321 height 14
type input "**"
click at [266, 189] on button "Iesniegt" at bounding box center [255, 192] width 60 height 15
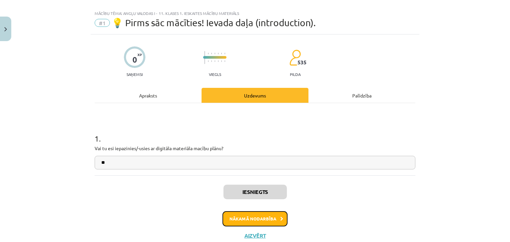
click at [248, 220] on button "Nākamā nodarbība" at bounding box center [254, 218] width 65 height 15
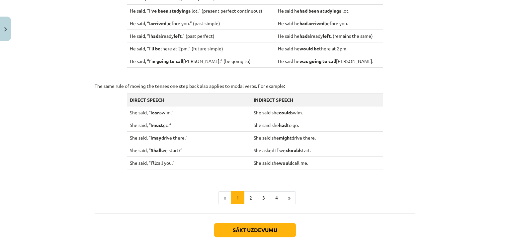
scroll to position [653, 0]
